Goal: Navigation & Orientation: Find specific page/section

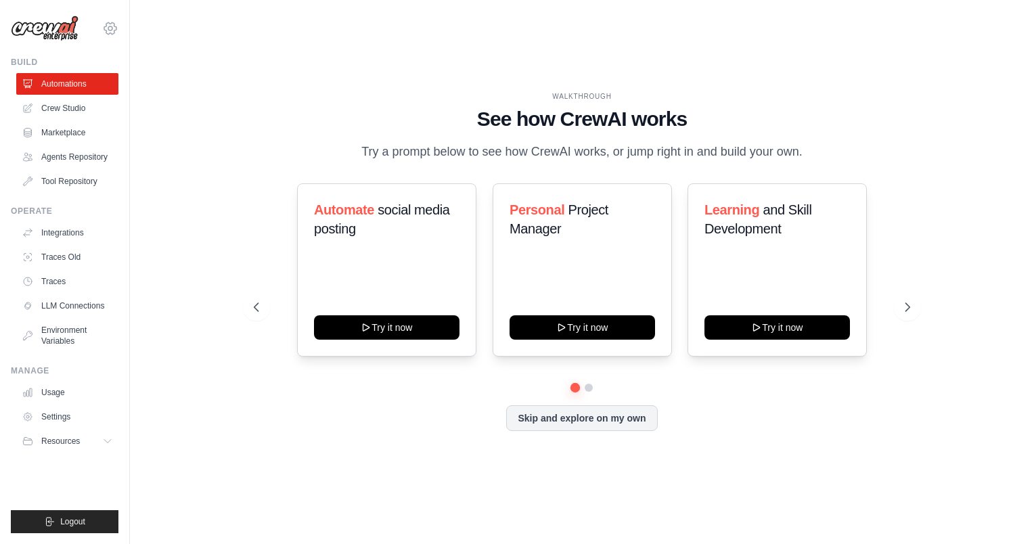
click at [111, 24] on icon at bounding box center [110, 28] width 16 height 16
click at [116, 29] on icon at bounding box center [110, 28] width 12 height 12
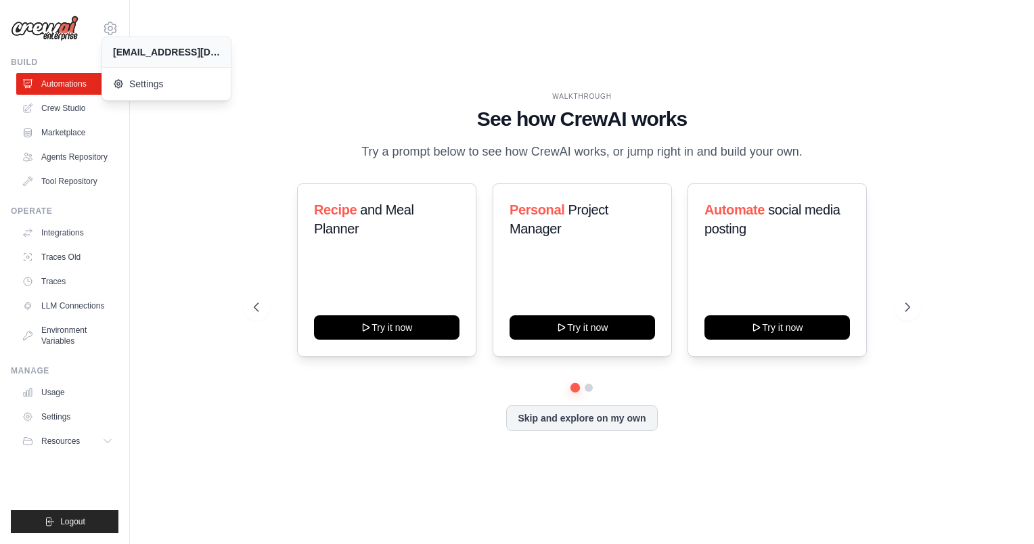
click at [76, 26] on img at bounding box center [45, 29] width 68 height 26
